Goal: Find specific page/section: Find specific page/section

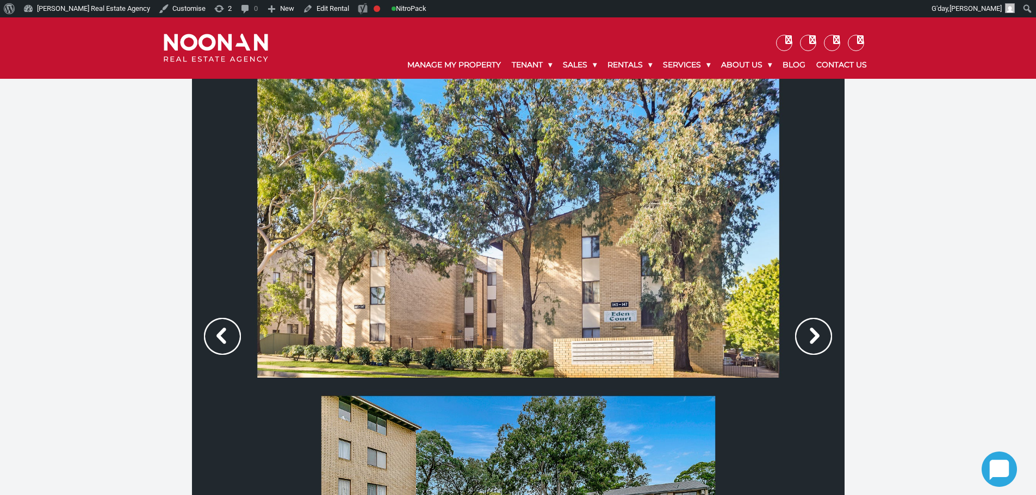
click at [810, 336] on img at bounding box center [813, 336] width 37 height 37
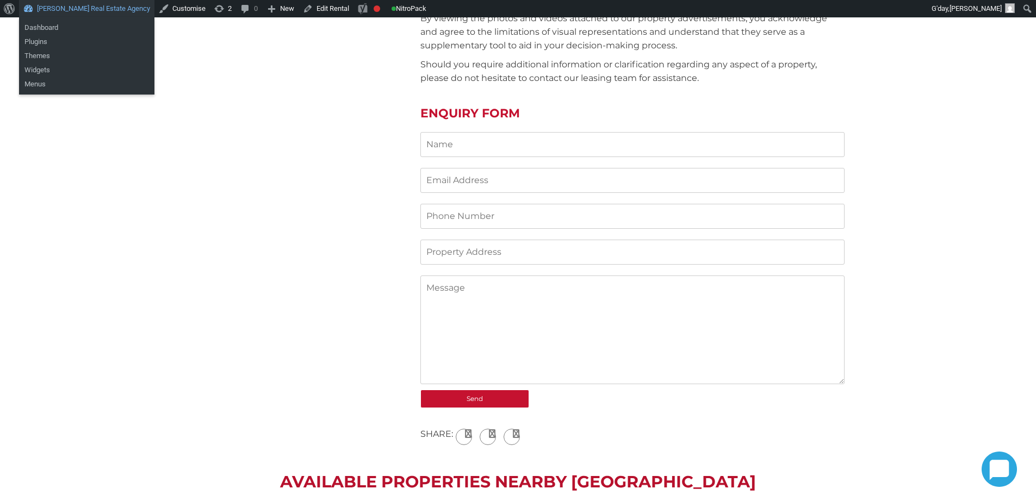
scroll to position [1142, 0]
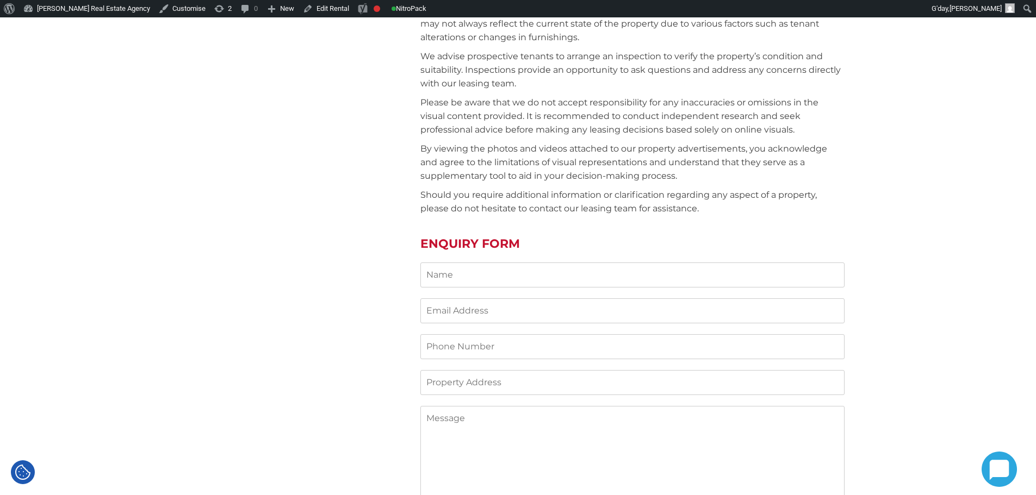
click at [189, 79] on div "[STREET_ADDRESS] Property ID: b354003078e349b4af00c874965df0e1 Gallery Map $545…" at bounding box center [518, 100] width 1036 height 2327
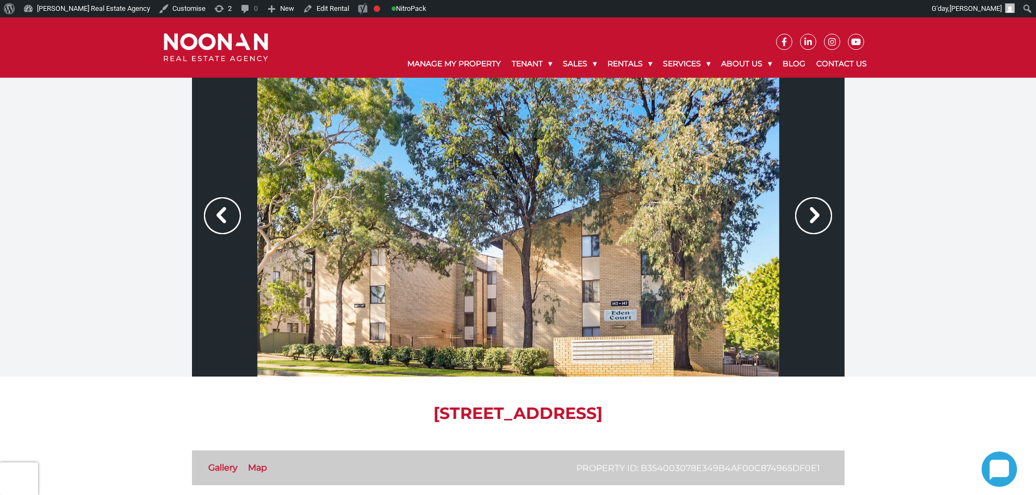
click at [834, 206] on div at bounding box center [518, 227] width 653 height 299
click at [818, 216] on img at bounding box center [813, 215] width 37 height 37
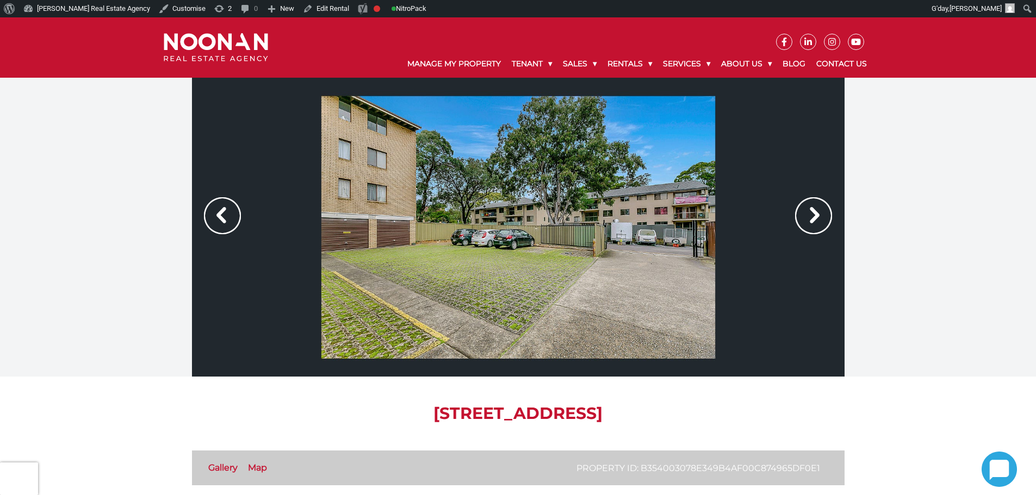
click at [818, 216] on img at bounding box center [813, 215] width 37 height 37
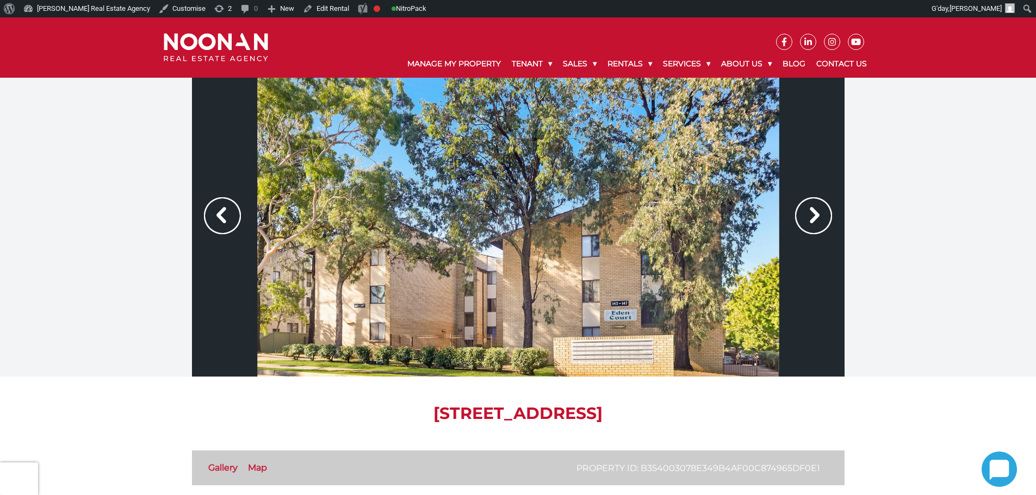
click at [817, 216] on img at bounding box center [813, 215] width 37 height 37
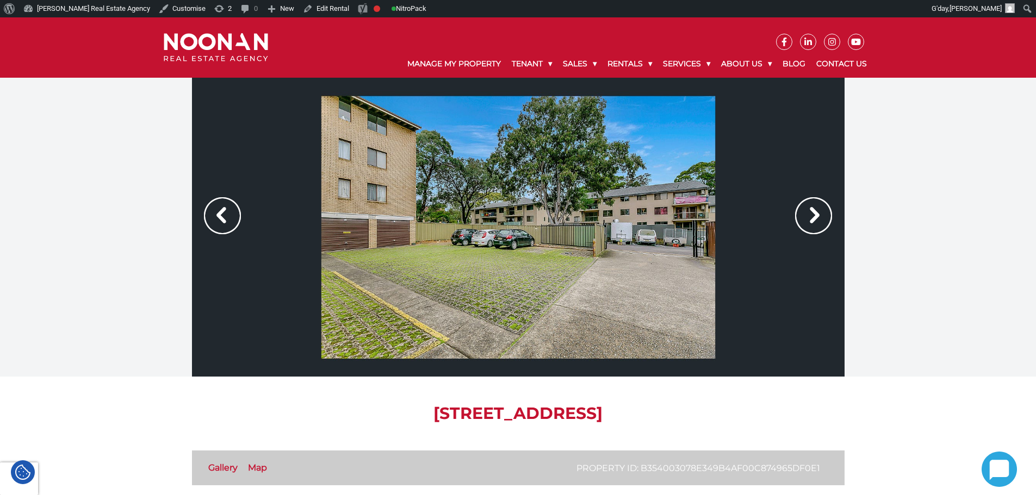
click at [816, 216] on img at bounding box center [813, 215] width 37 height 37
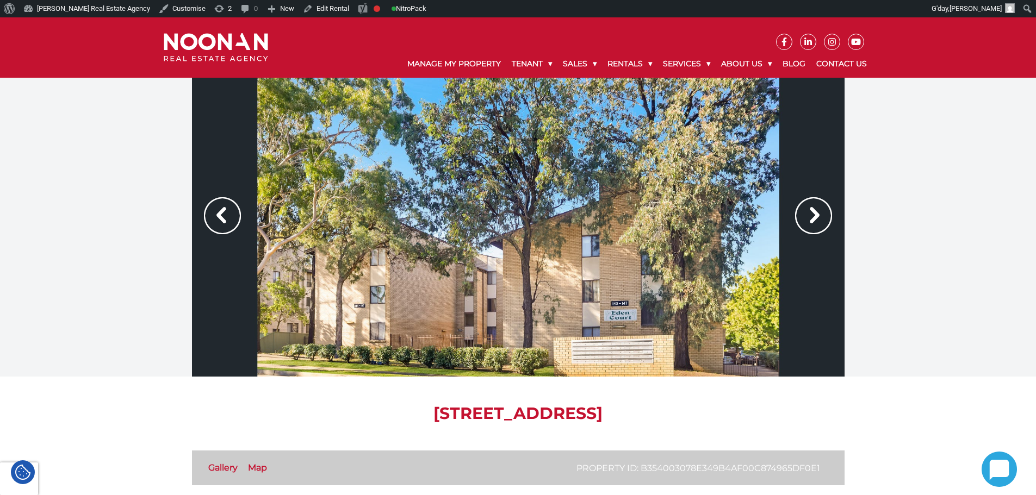
click at [815, 216] on img at bounding box center [813, 215] width 37 height 37
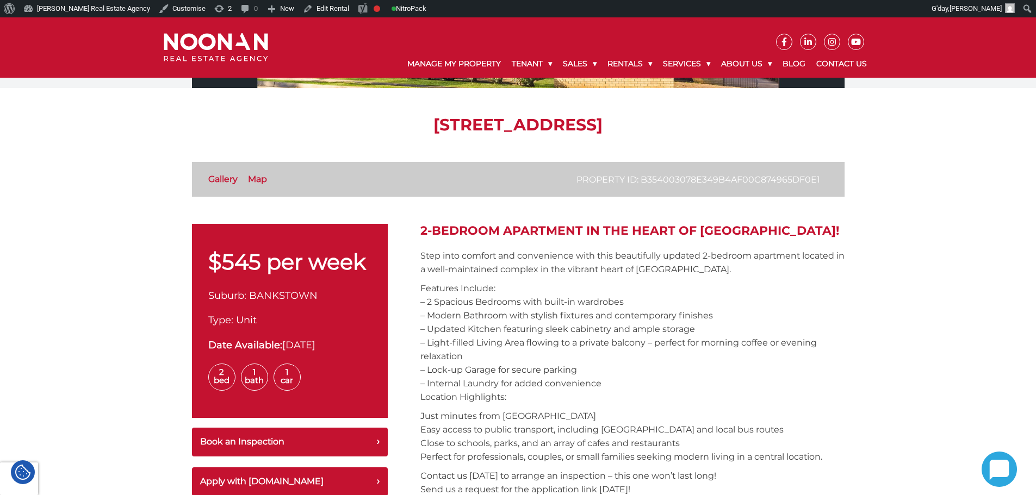
scroll to position [218, 0]
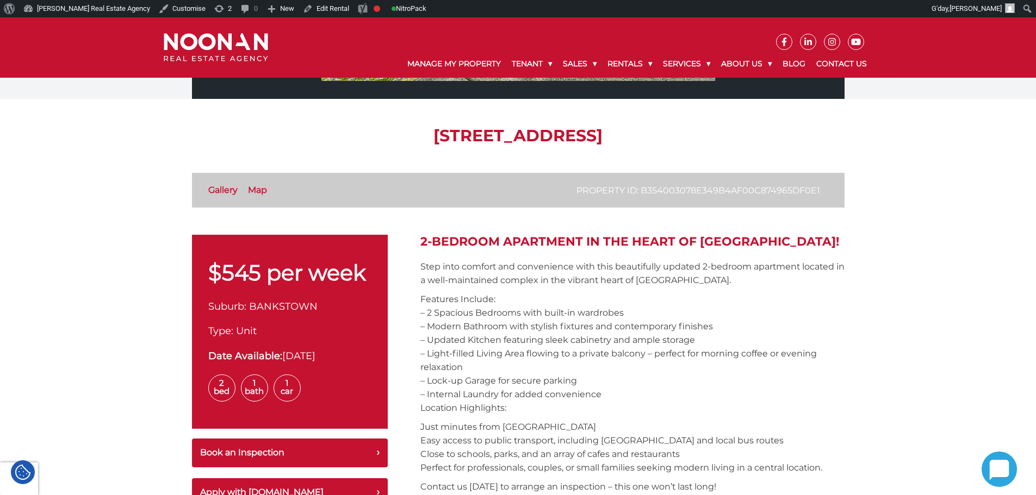
drag, startPoint x: 426, startPoint y: 208, endPoint x: 413, endPoint y: 231, distance: 25.8
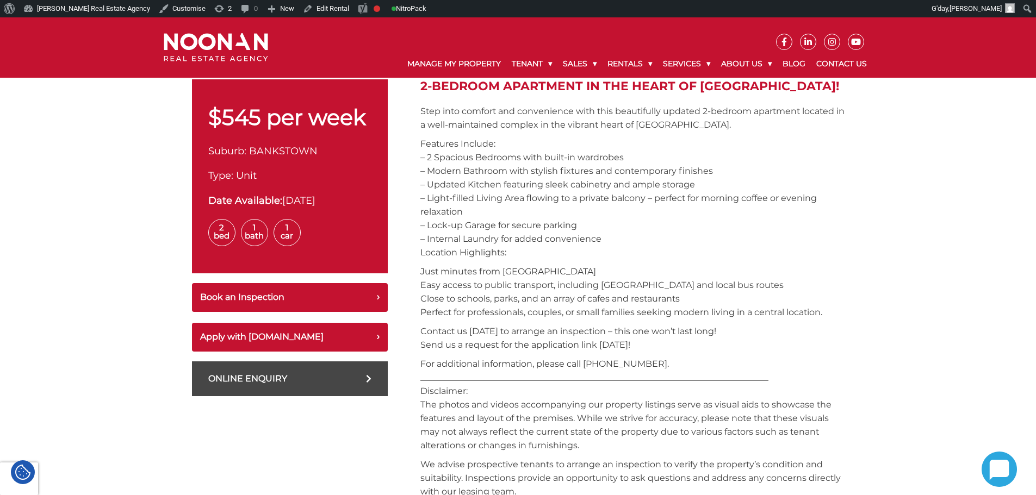
scroll to position [435, 0]
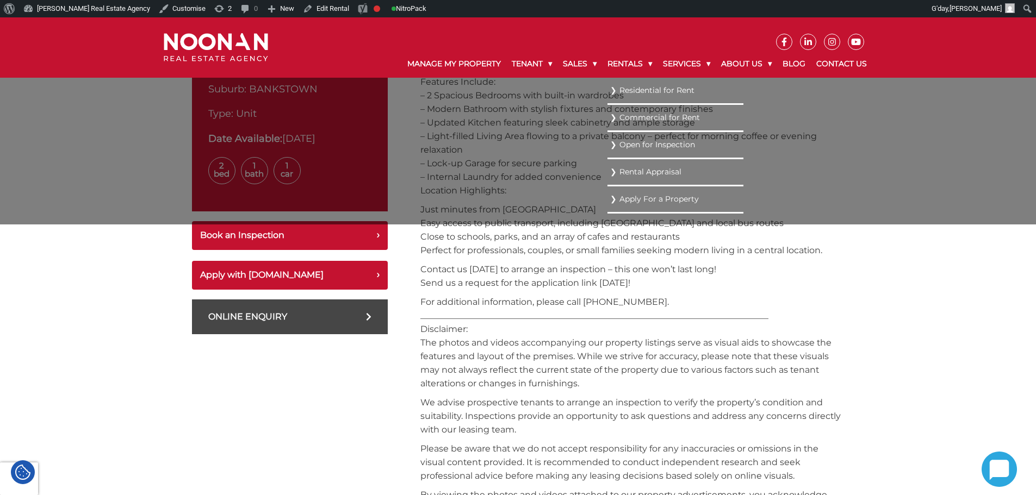
click at [616, 85] on link "Residential for Rent" at bounding box center [675, 90] width 131 height 15
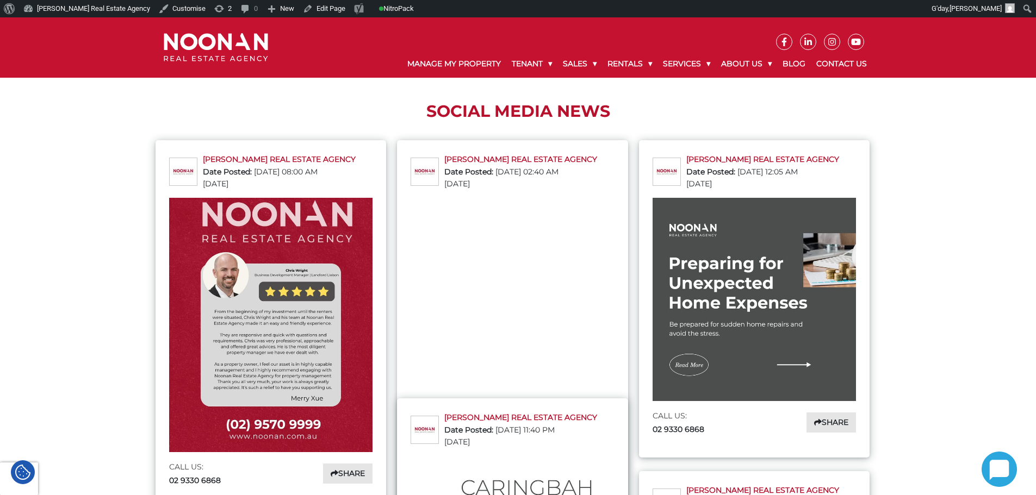
click at [401, 120] on h1 "Social Media News" at bounding box center [518, 112] width 709 height 20
click at [240, 48] on img at bounding box center [216, 47] width 104 height 29
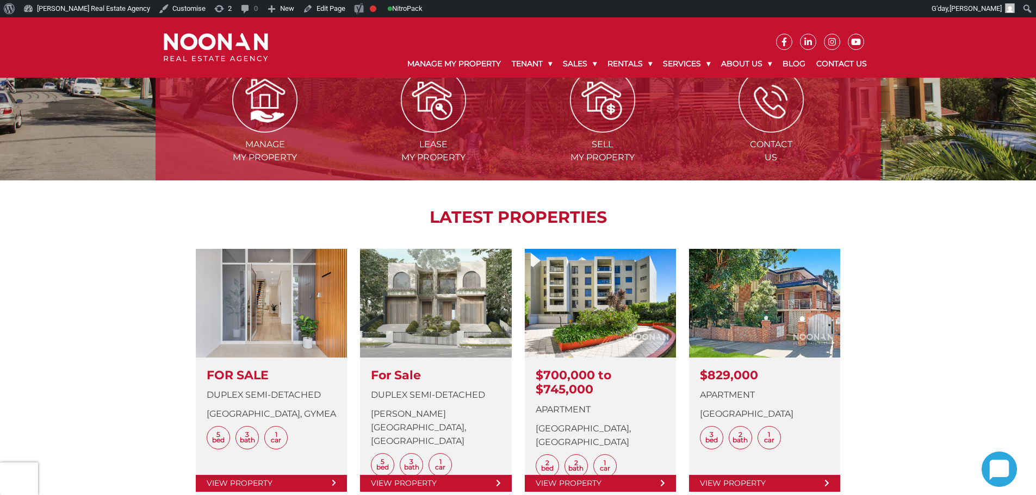
scroll to position [272, 0]
